Goal: Task Accomplishment & Management: Manage account settings

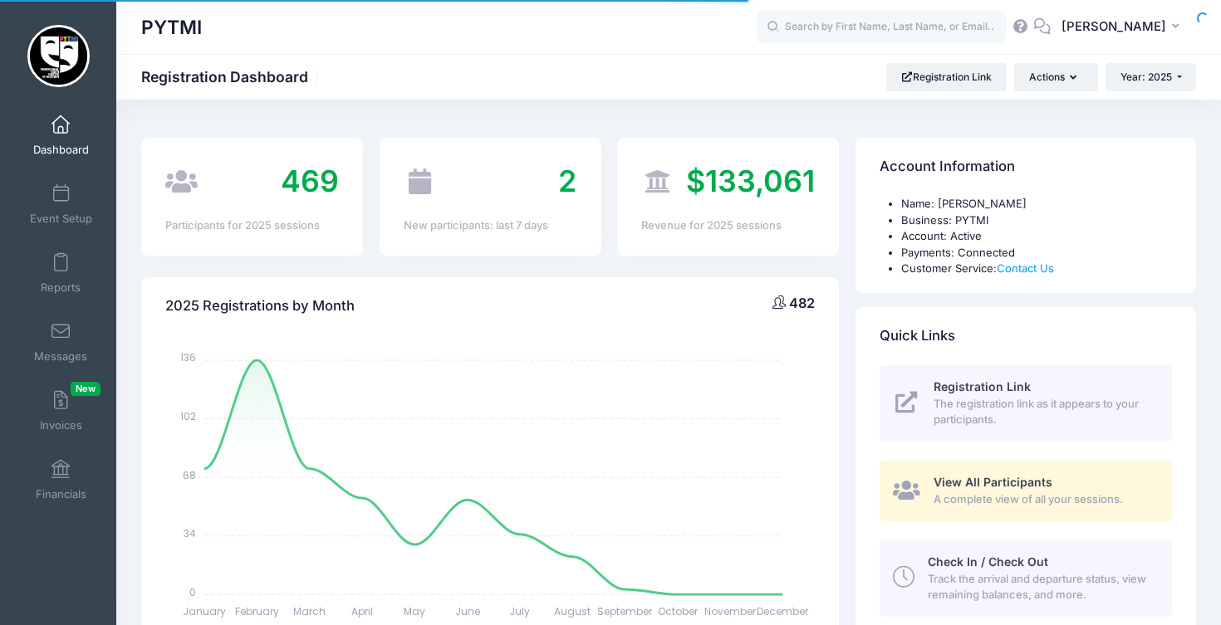
select select
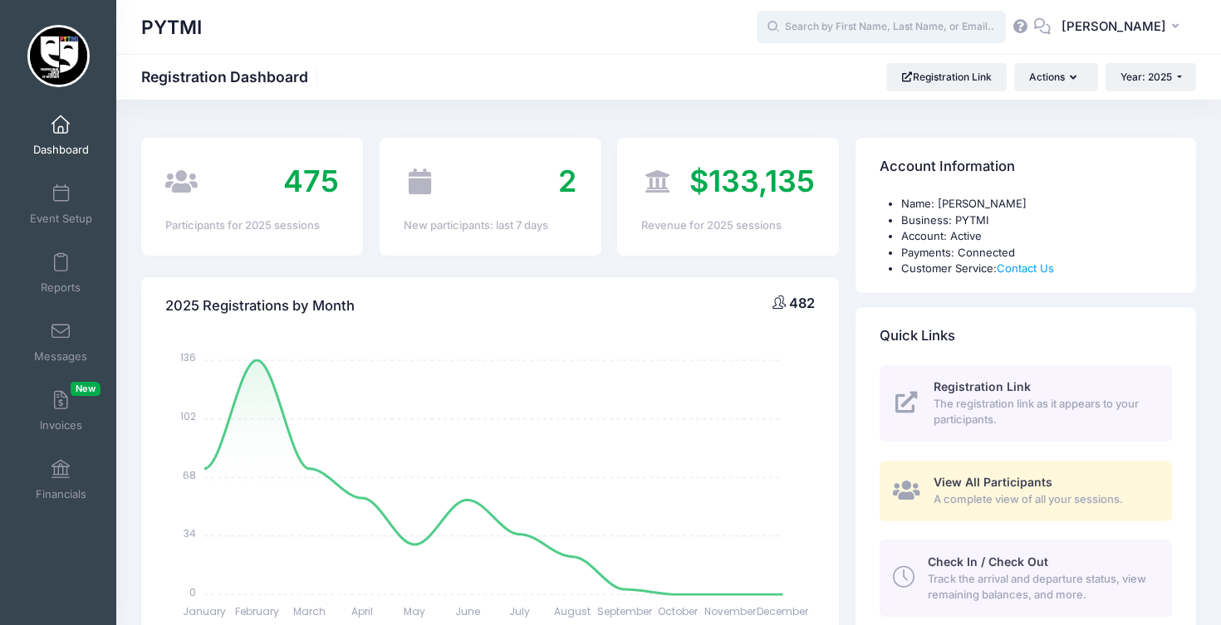
click at [873, 23] on input "text" at bounding box center [880, 27] width 249 height 33
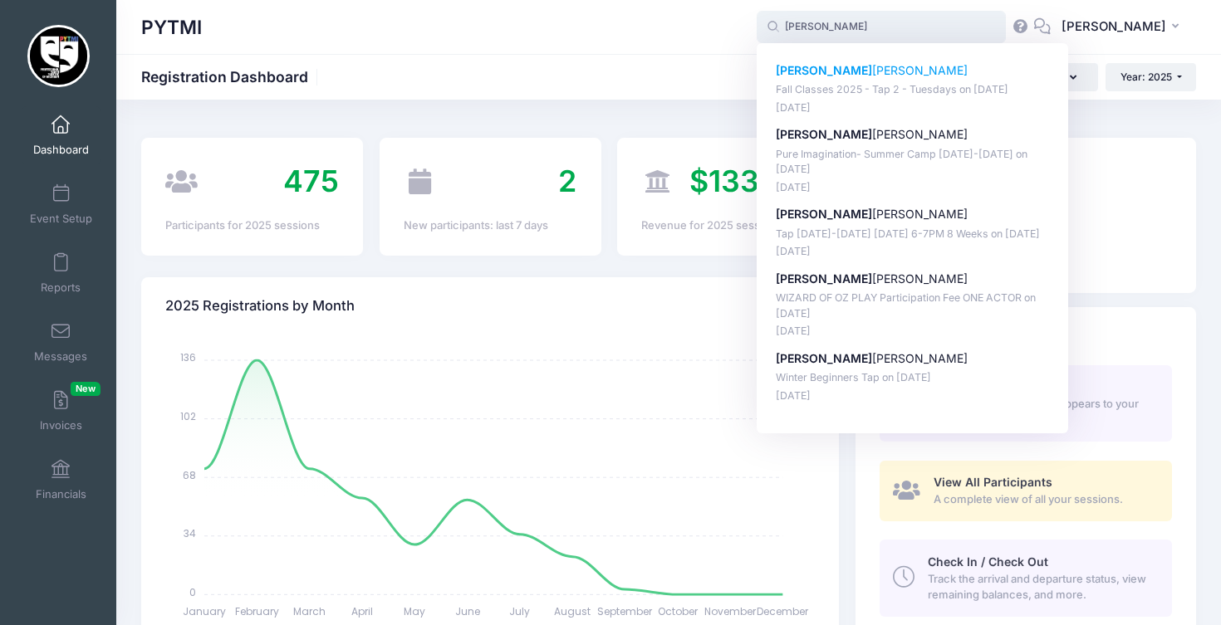
click at [967, 71] on p "[PERSON_NAME]" at bounding box center [913, 70] width 274 height 17
type input "[PERSON_NAME] (Fall Classes 2025 - Tap 2 - Tuesdays, [DATE])"
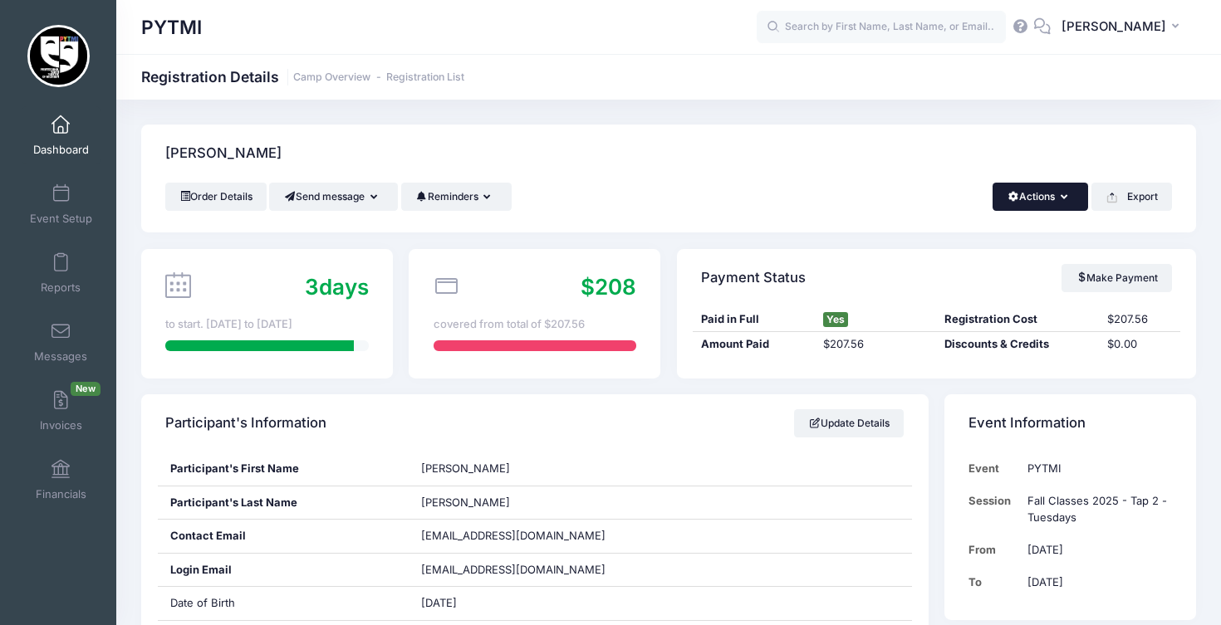
click at [1060, 203] on button "Actions" at bounding box center [1039, 197] width 95 height 28
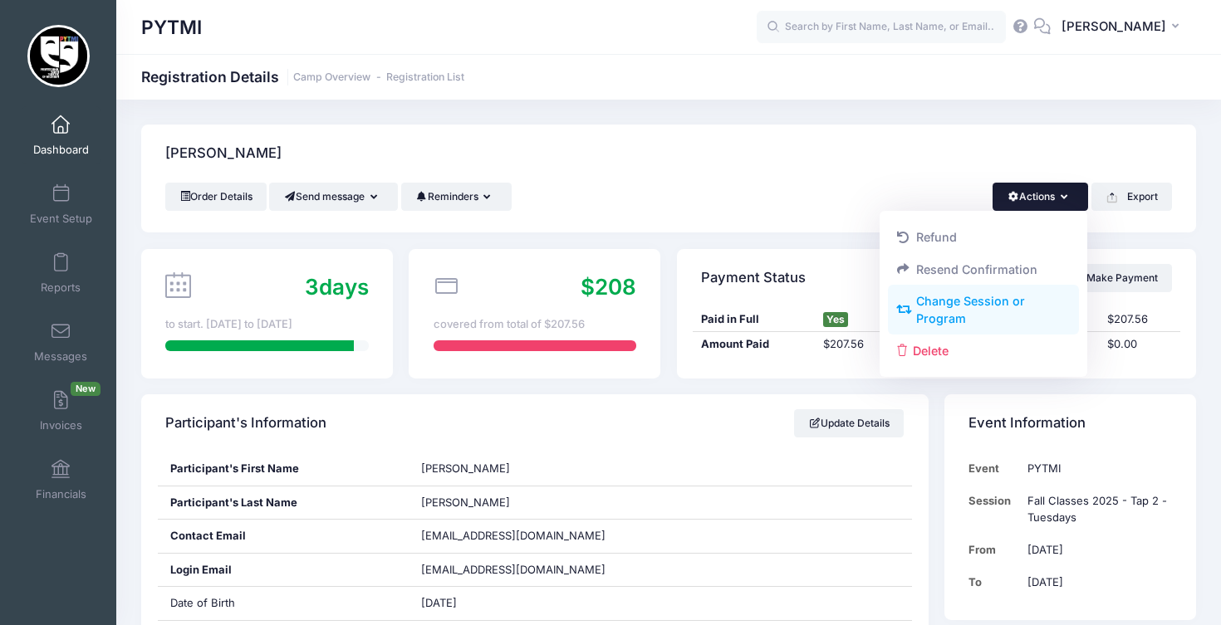
click at [1006, 296] on link "Change Session or Program" at bounding box center [984, 311] width 192 height 50
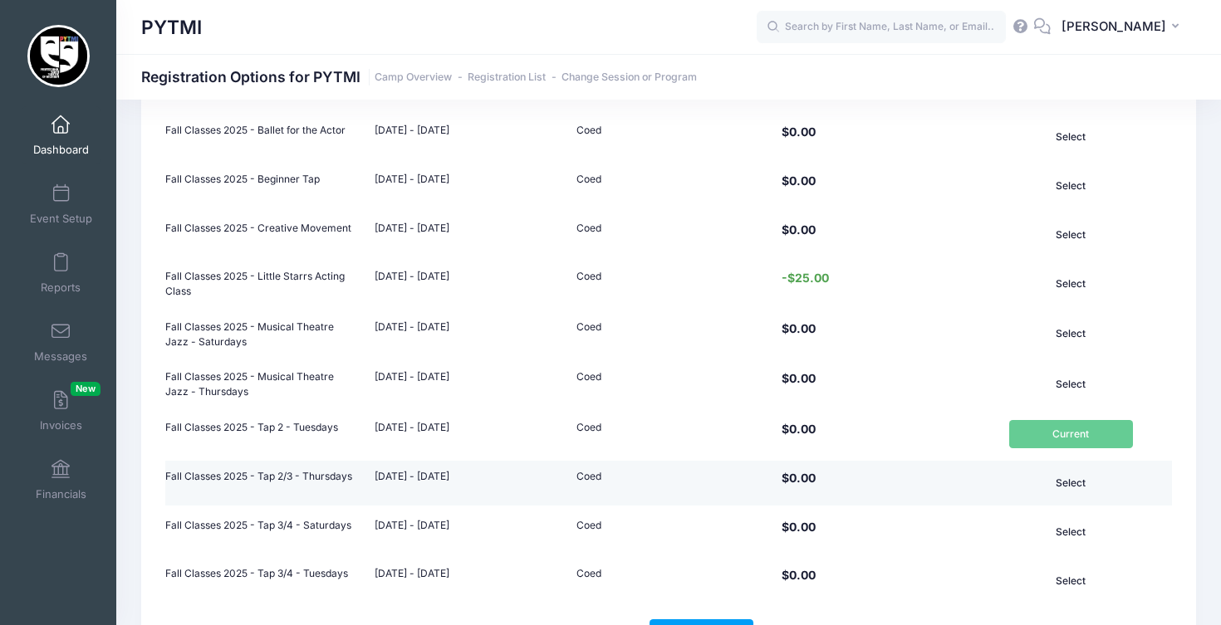
scroll to position [614, 0]
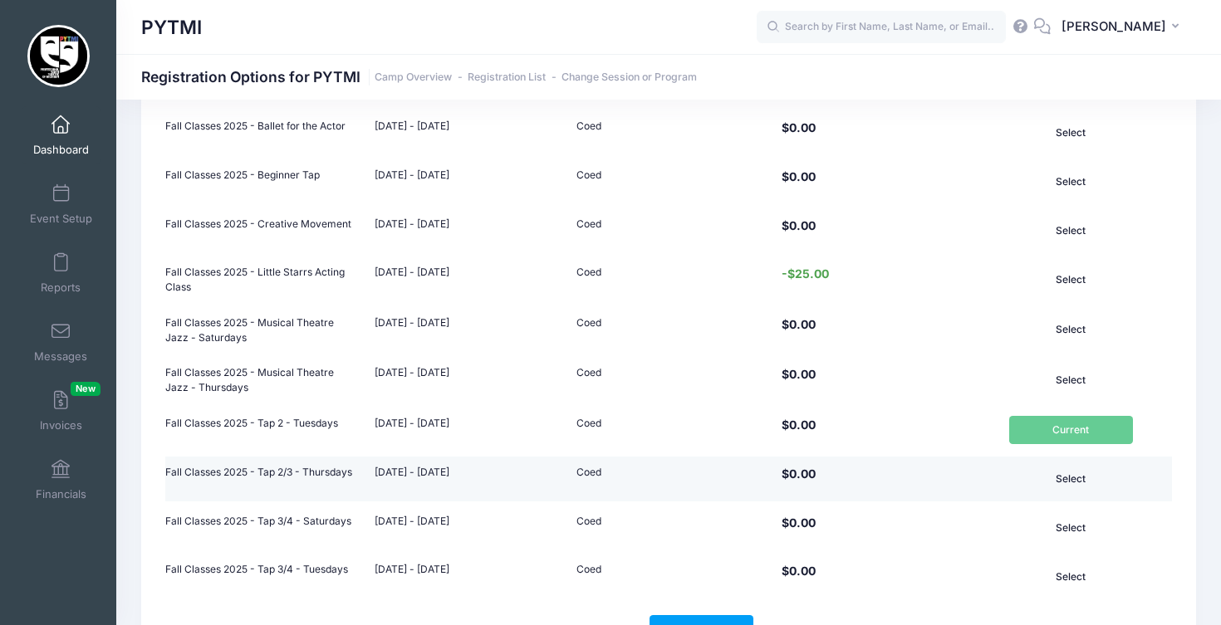
click at [1092, 476] on button "Select" at bounding box center [1070, 479] width 123 height 28
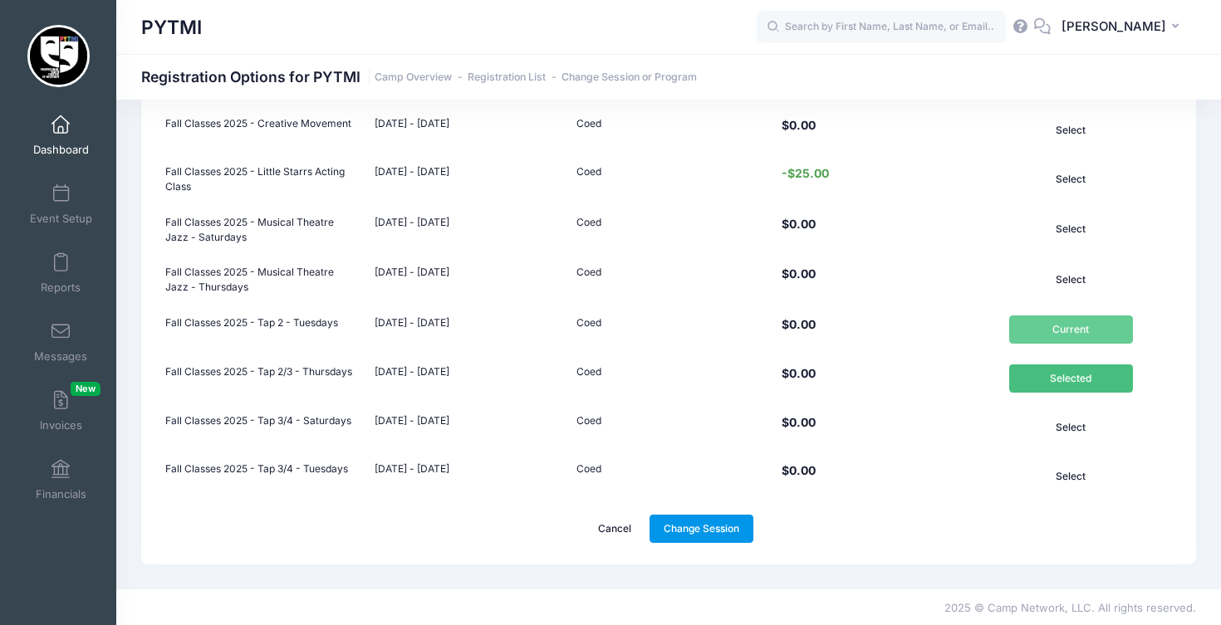
scroll to position [713, 0]
click at [689, 527] on link "Change Session" at bounding box center [701, 530] width 105 height 28
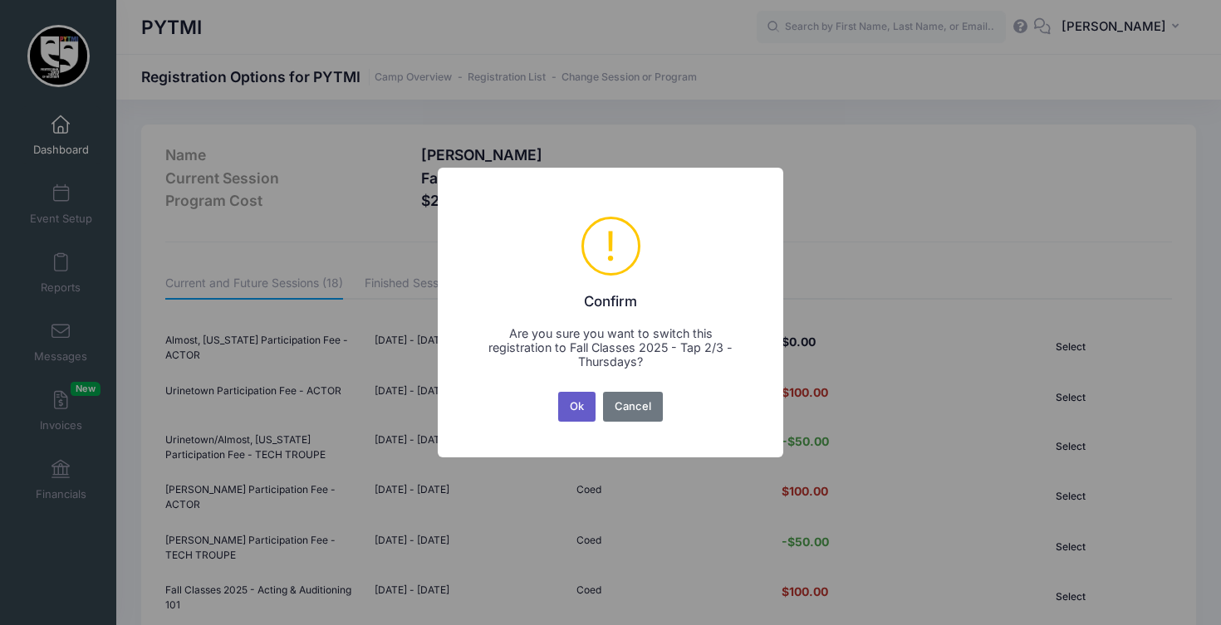
click at [574, 406] on button "Ok" at bounding box center [577, 407] width 38 height 30
